Goal: Task Accomplishment & Management: Use online tool/utility

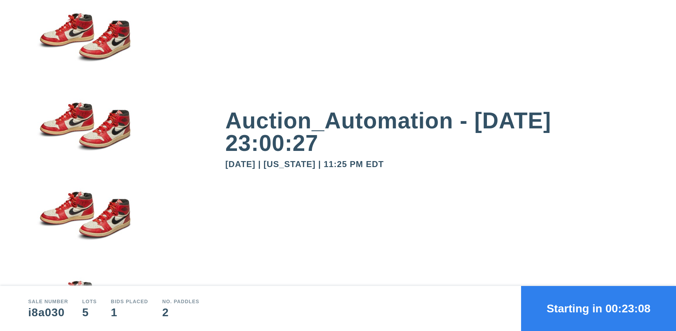
click at [598, 309] on button "Starting in 00:23:08" at bounding box center [598, 308] width 155 height 45
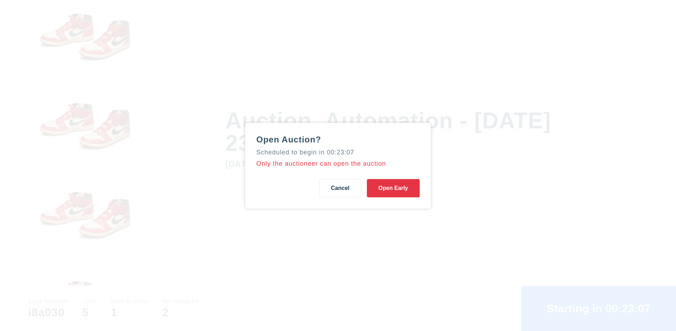
click at [393, 188] on button "Open Early" at bounding box center [393, 188] width 53 height 18
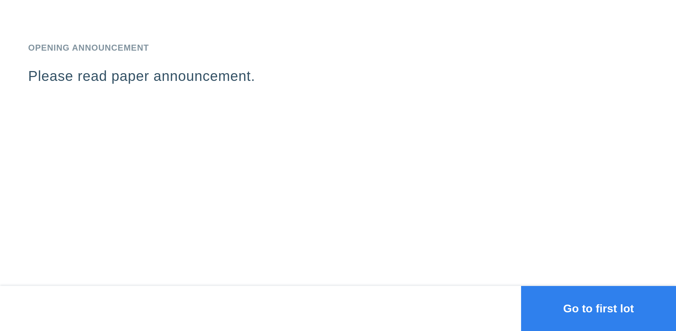
click at [598, 309] on button "Go to first lot" at bounding box center [598, 308] width 155 height 45
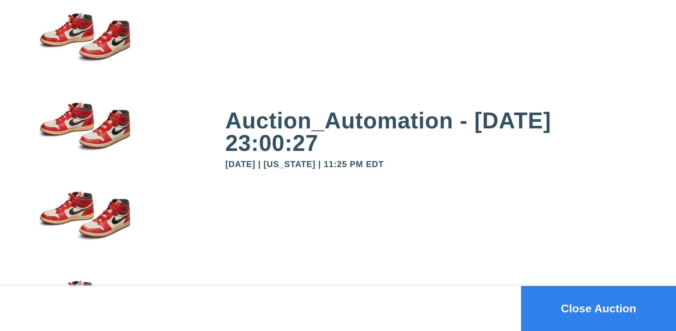
click at [598, 309] on button "Close Auction" at bounding box center [598, 308] width 155 height 45
